Goal: Find contact information: Find contact information

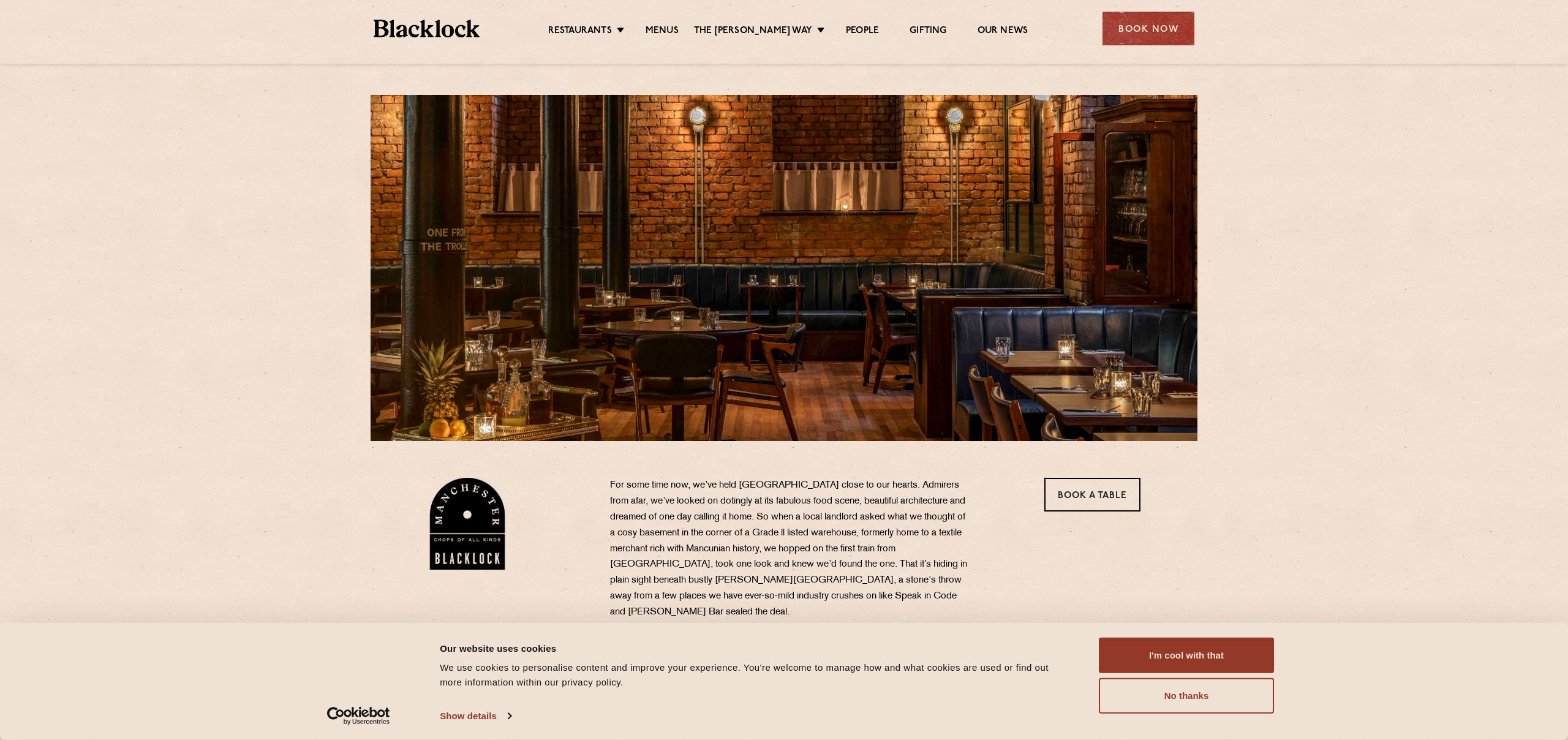
scroll to position [14, 0]
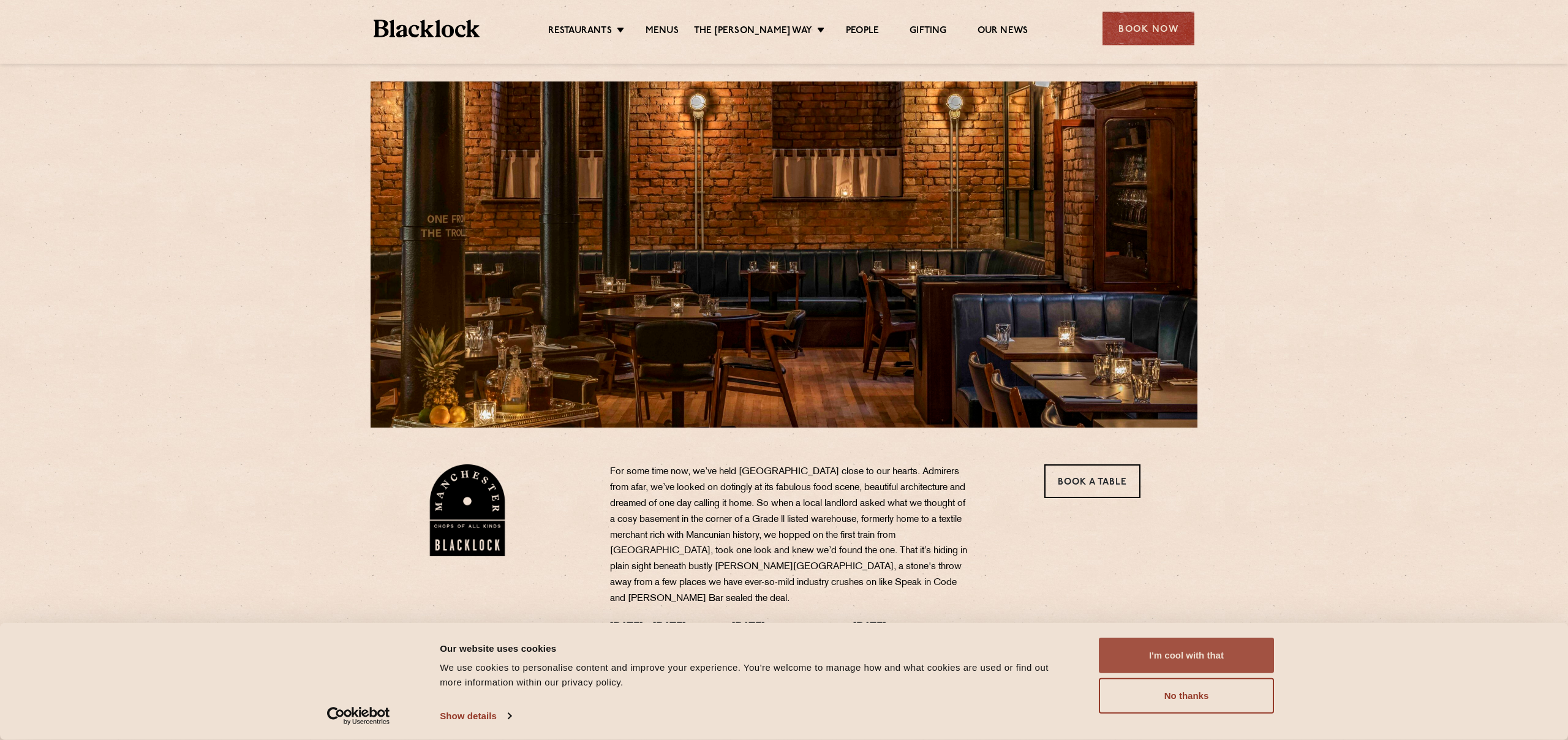
click at [1170, 654] on button "I'm cool with that" at bounding box center [1187, 655] width 175 height 35
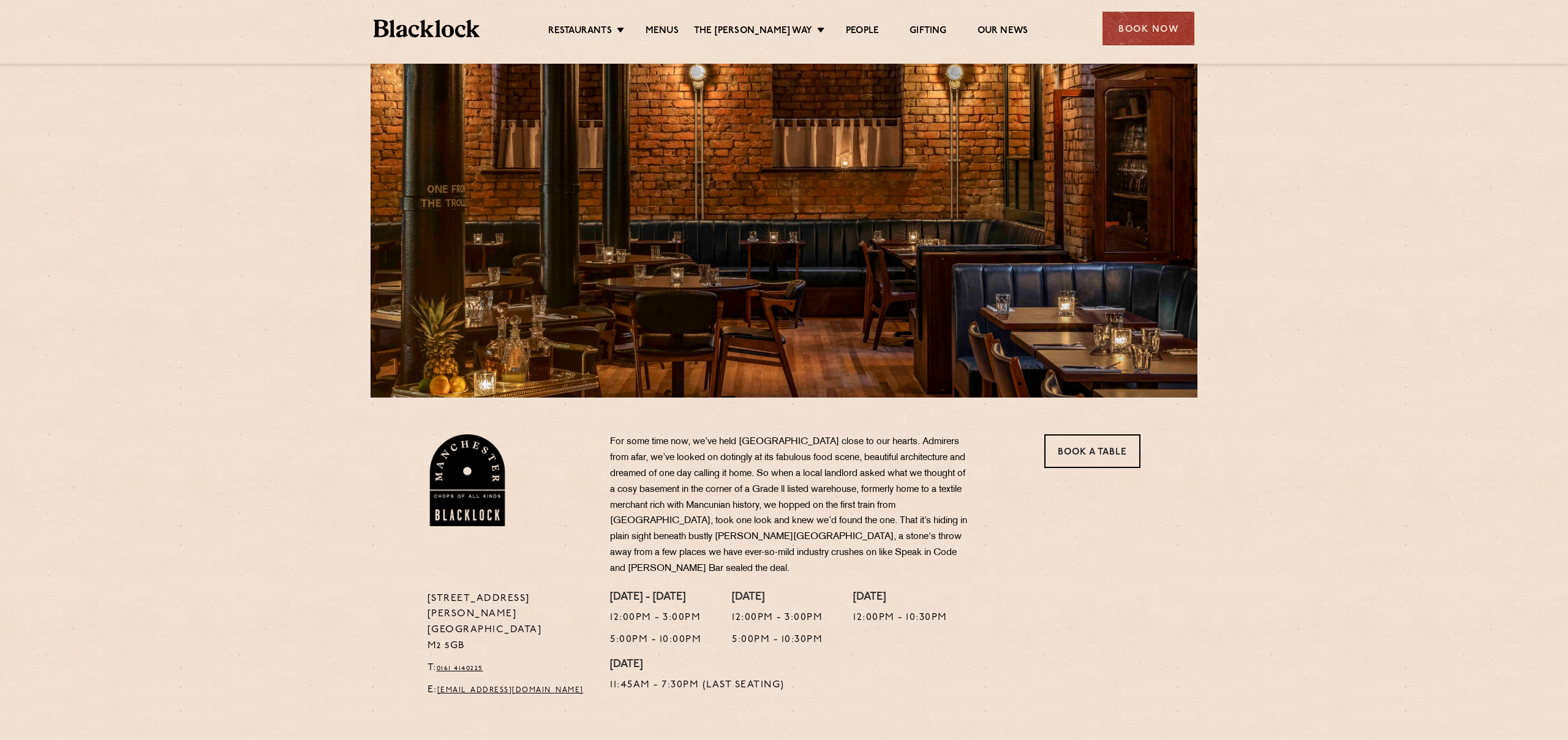
scroll to position [0, 0]
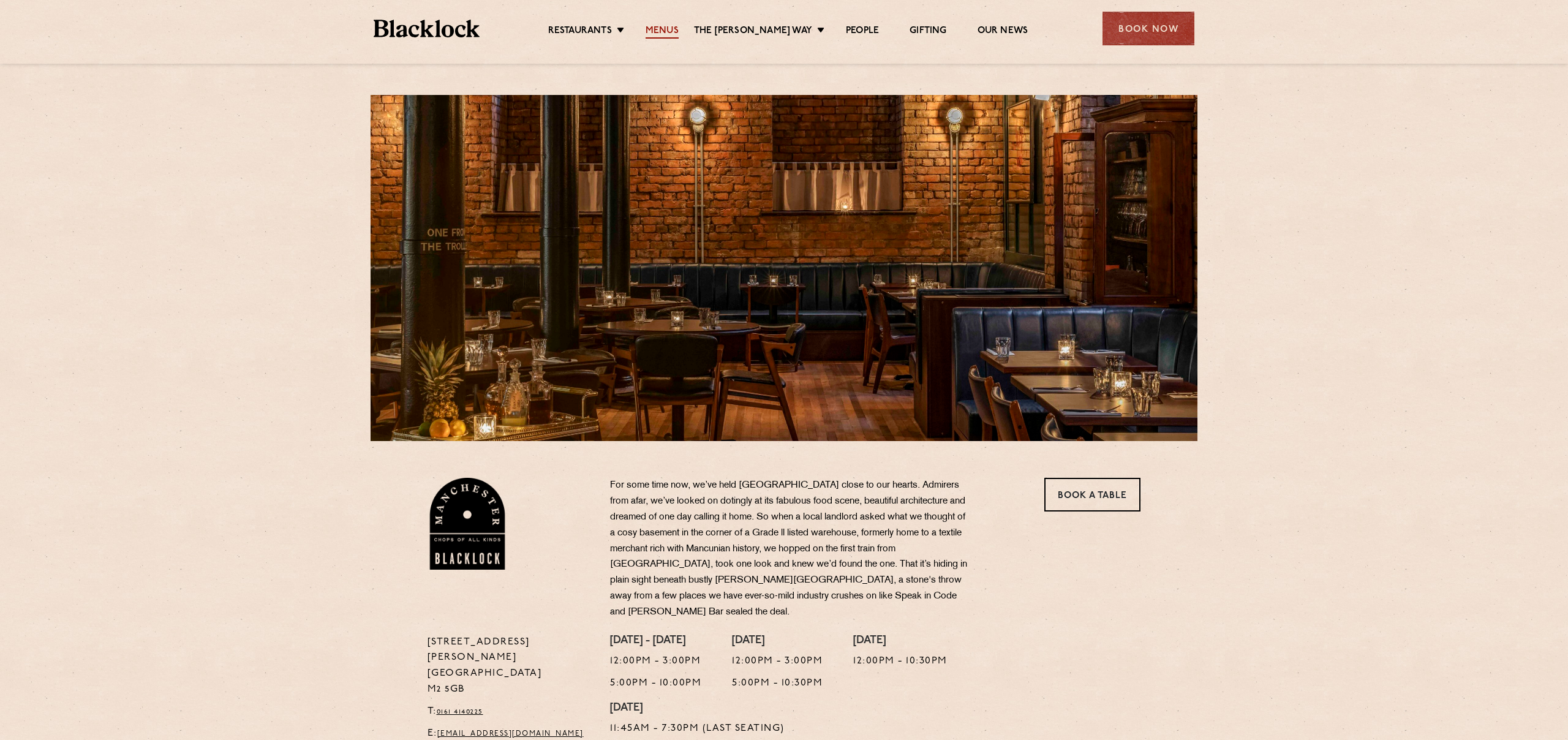
click at [679, 31] on link "Menus" at bounding box center [662, 32] width 33 height 14
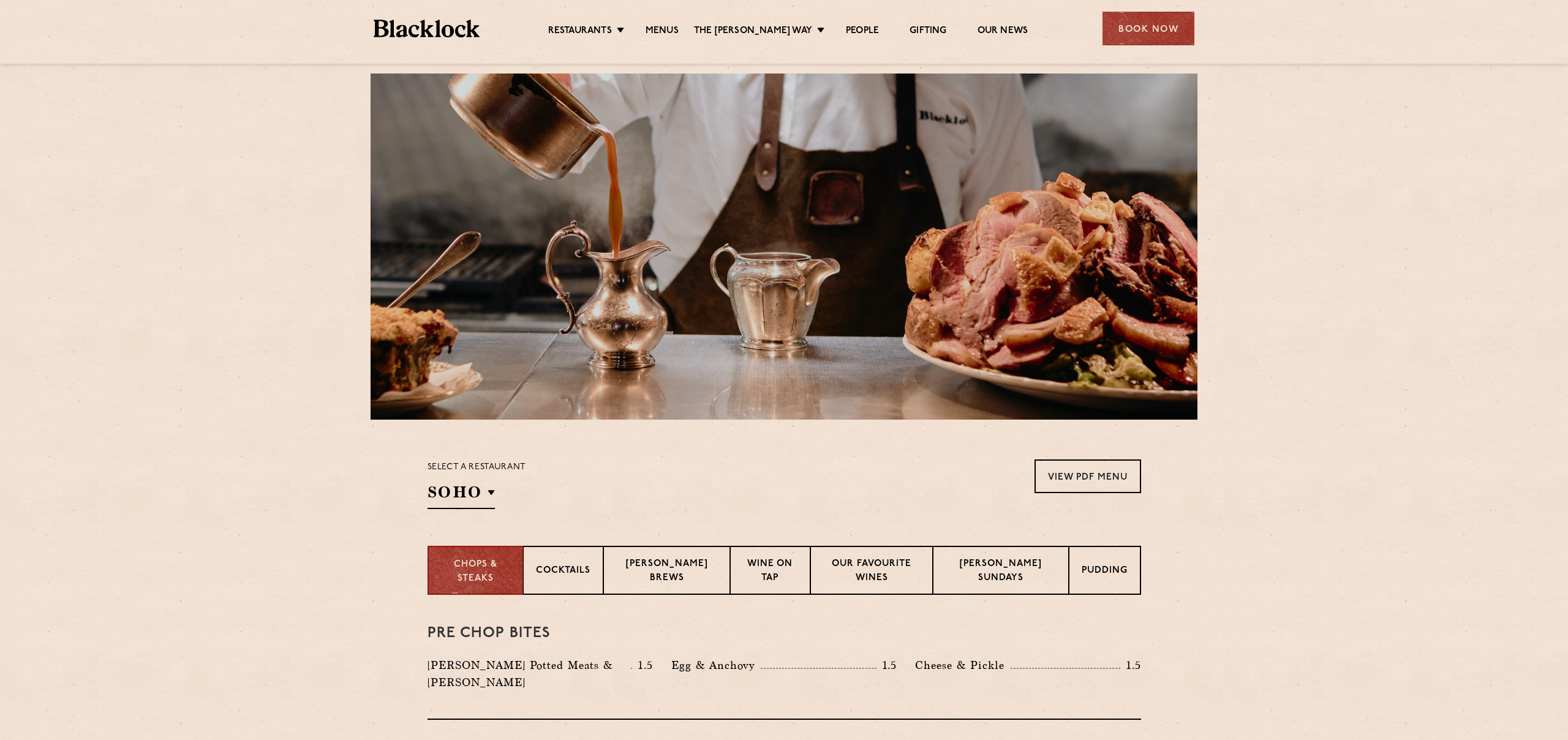
scroll to position [23, 0]
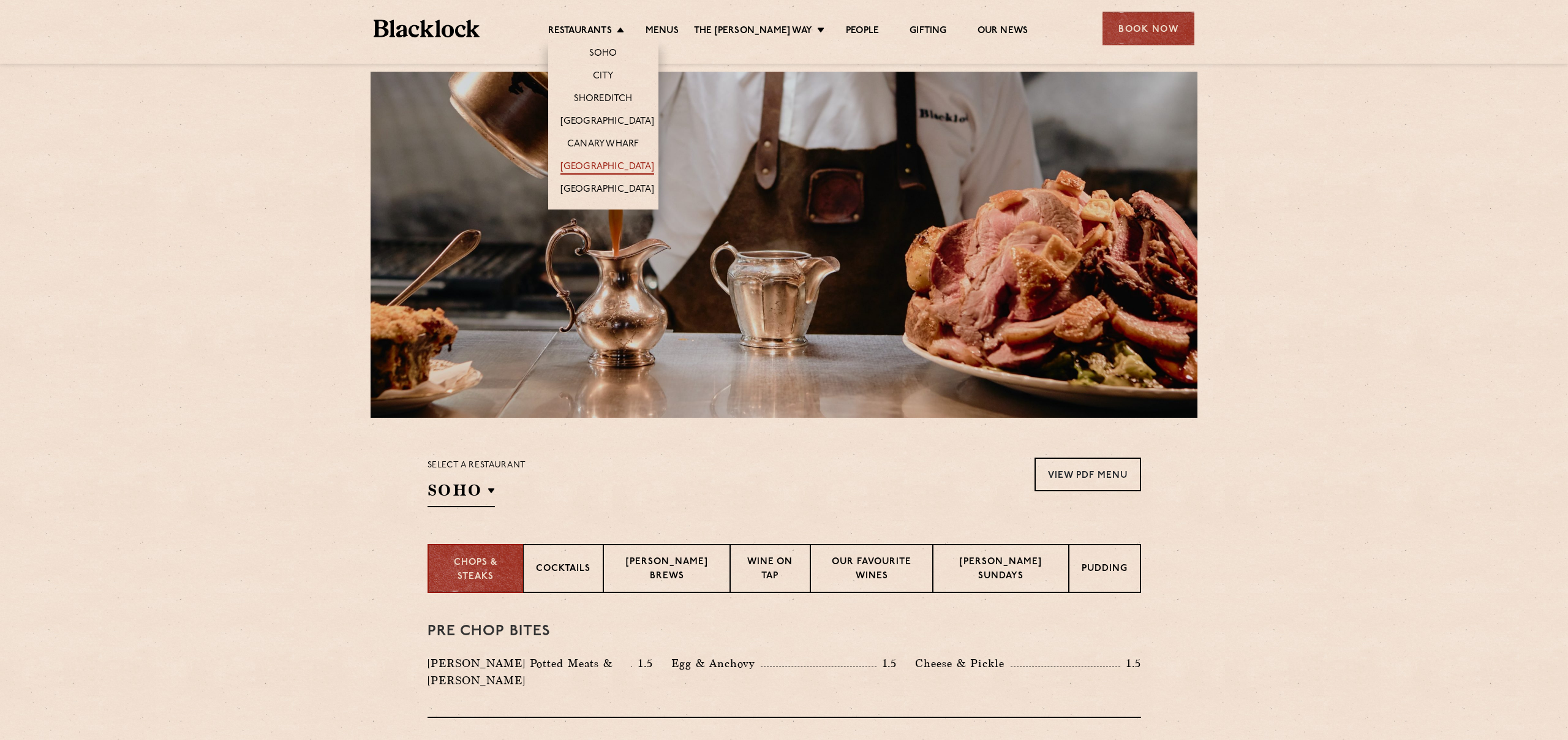
click at [613, 166] on link "[GEOGRAPHIC_DATA]" at bounding box center [607, 168] width 93 height 14
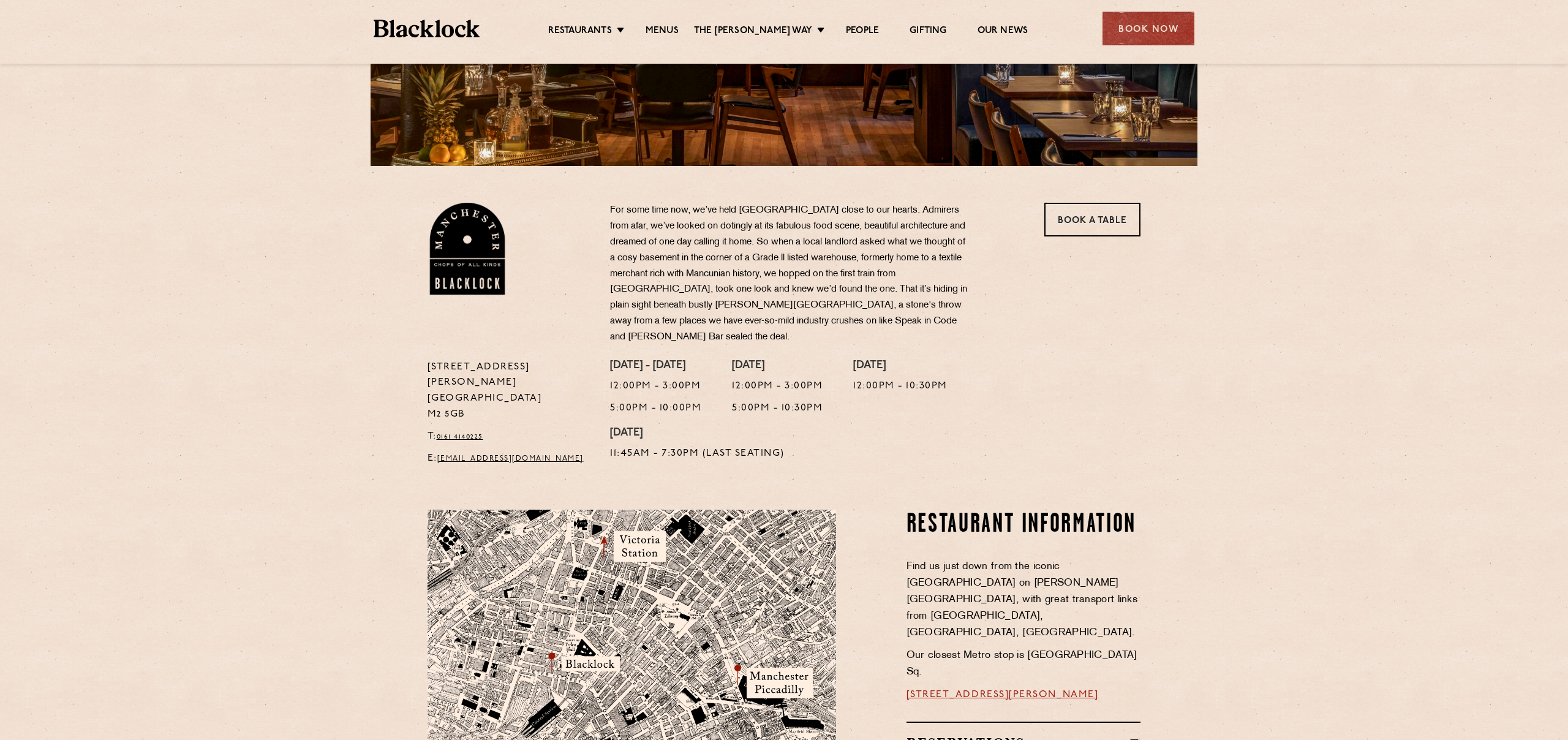
scroll to position [277, 0]
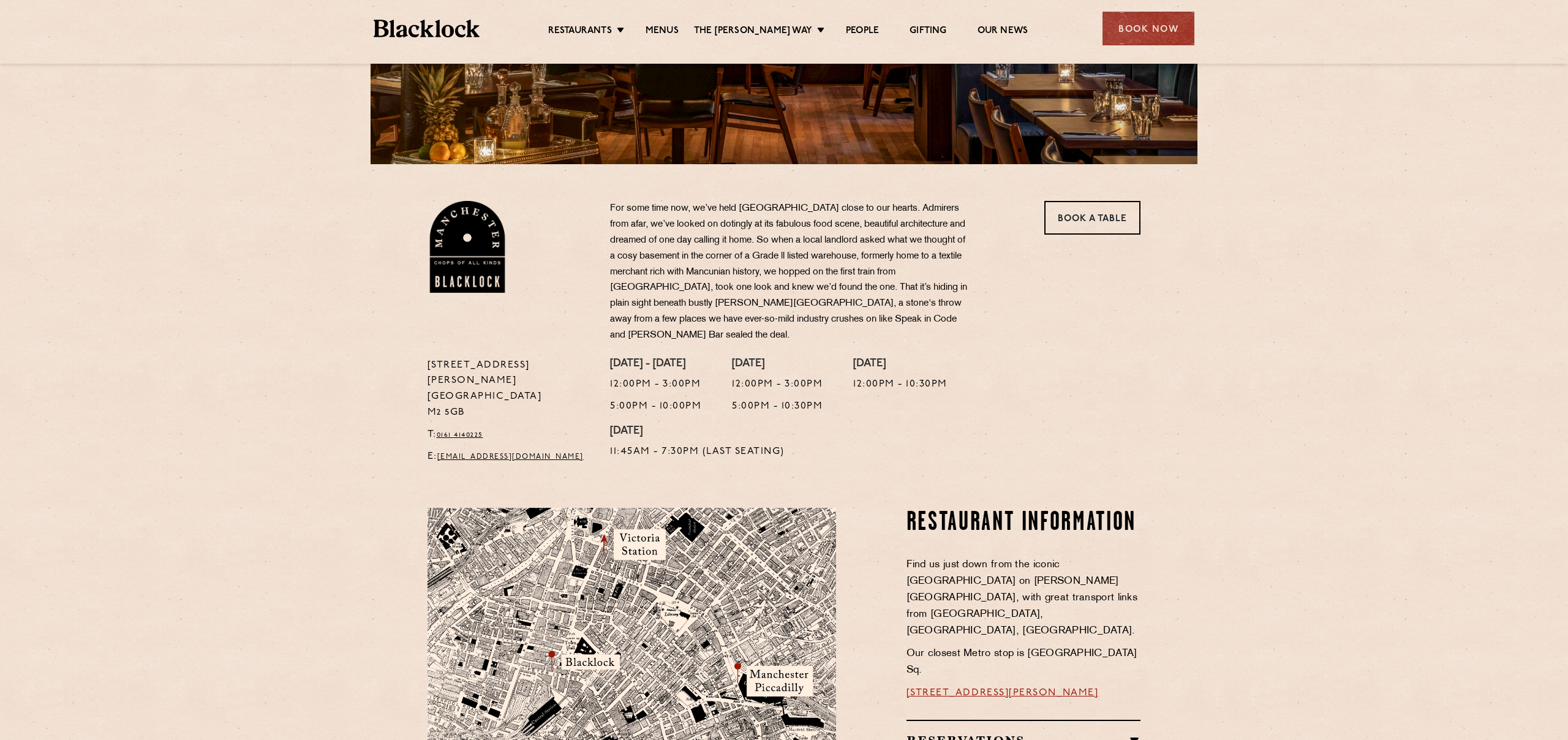
drag, startPoint x: 466, startPoint y: 382, endPoint x: 427, endPoint y: 382, distance: 39.0
click at [428, 382] on p "37 Peter Street Manchester M2 5GB" at bounding box center [510, 389] width 165 height 63
copy p "M2 5GB"
